Goal: Check status

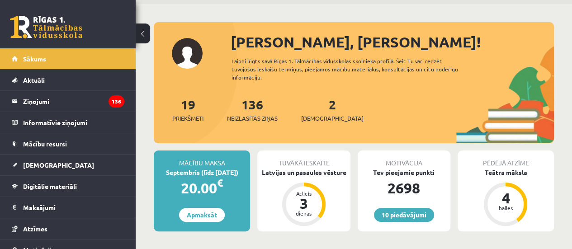
scroll to position [45, 0]
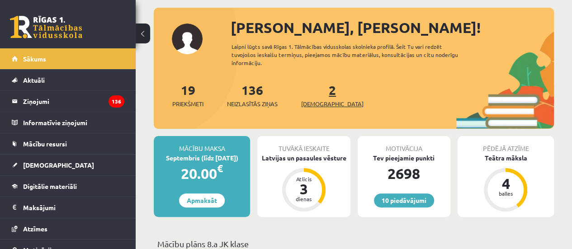
click at [327, 105] on span "[DEMOGRAPHIC_DATA]" at bounding box center [332, 103] width 62 height 9
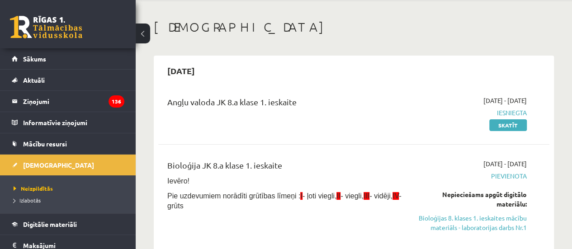
scroll to position [45, 0]
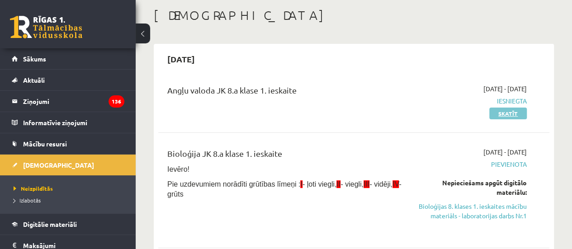
click at [513, 113] on link "Skatīt" at bounding box center [508, 114] width 38 height 12
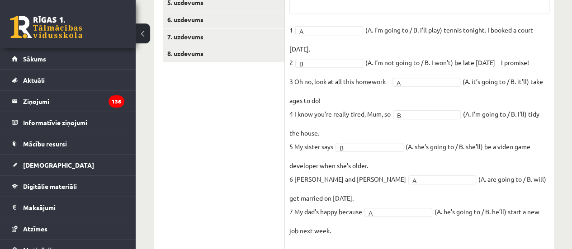
scroll to position [226, 0]
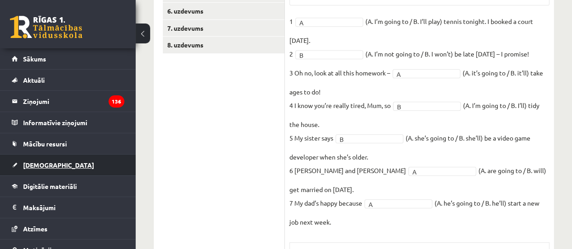
click at [93, 171] on link "[DEMOGRAPHIC_DATA]" at bounding box center [68, 165] width 113 height 21
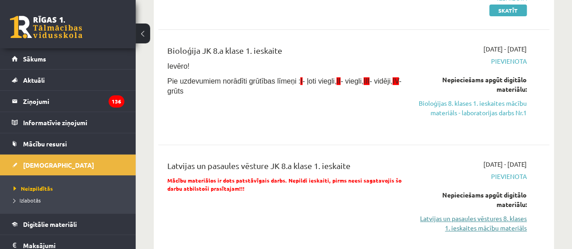
scroll to position [136, 0]
